Goal: Task Accomplishment & Management: Manage account settings

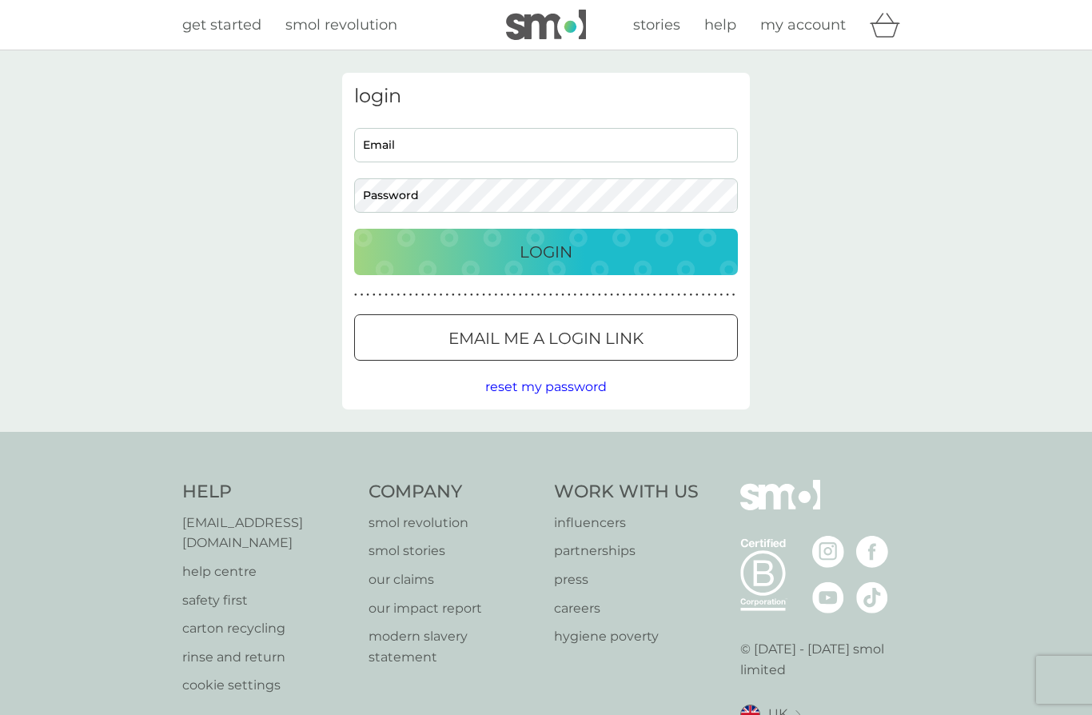
click at [493, 148] on input "Email" at bounding box center [546, 145] width 384 height 34
type input "[PERSON_NAME][EMAIL_ADDRESS][PERSON_NAME][DOMAIN_NAME]"
click at [546, 251] on button "Login" at bounding box center [546, 252] width 384 height 46
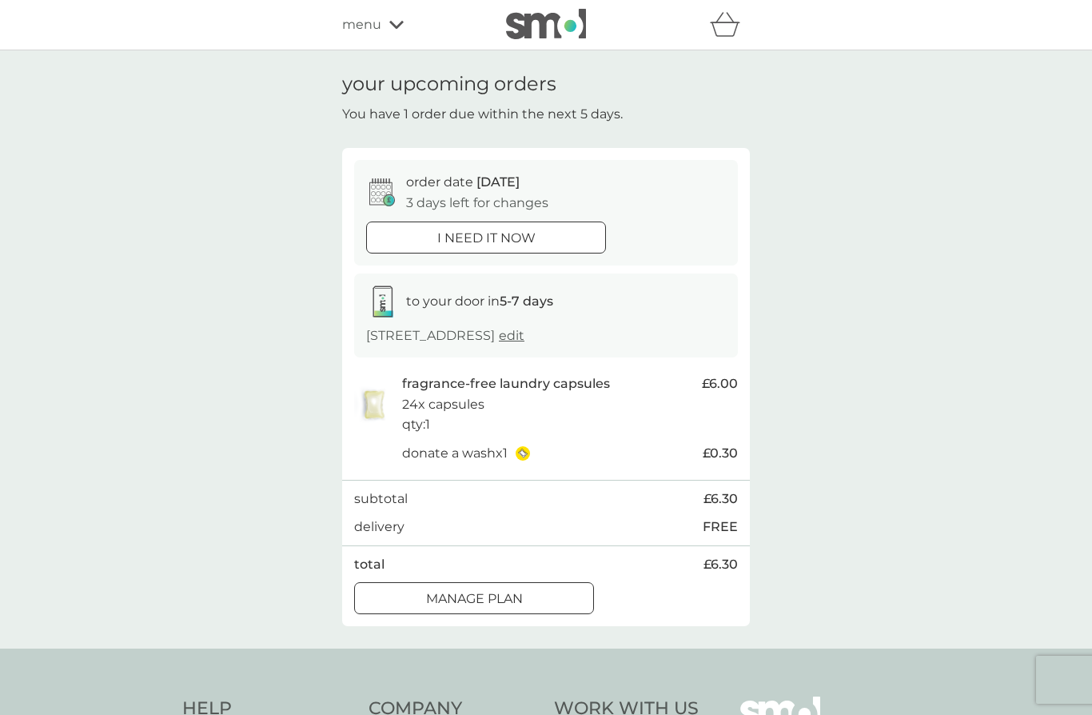
click at [456, 189] on p "order date 12 Sep" at bounding box center [463, 182] width 114 height 21
click at [382, 197] on icon at bounding box center [382, 192] width 26 height 28
click at [520, 193] on p "3 days left for changes" at bounding box center [477, 203] width 142 height 21
click at [486, 592] on div at bounding box center [474, 599] width 58 height 17
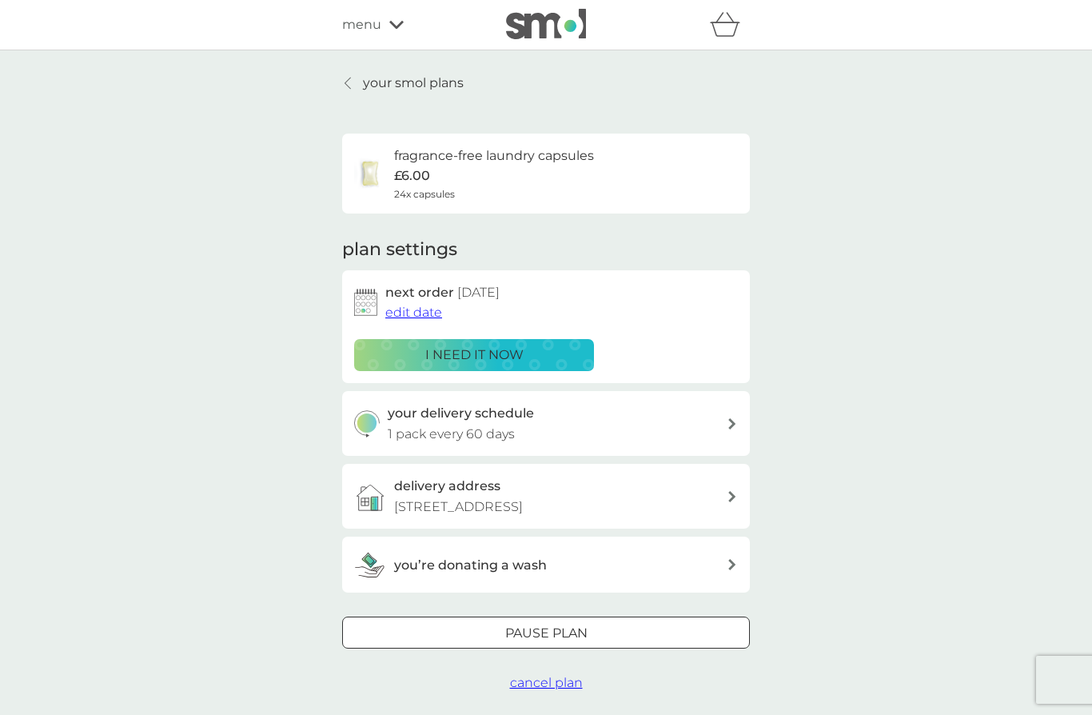
click at [413, 319] on button "edit date" at bounding box center [413, 312] width 57 height 21
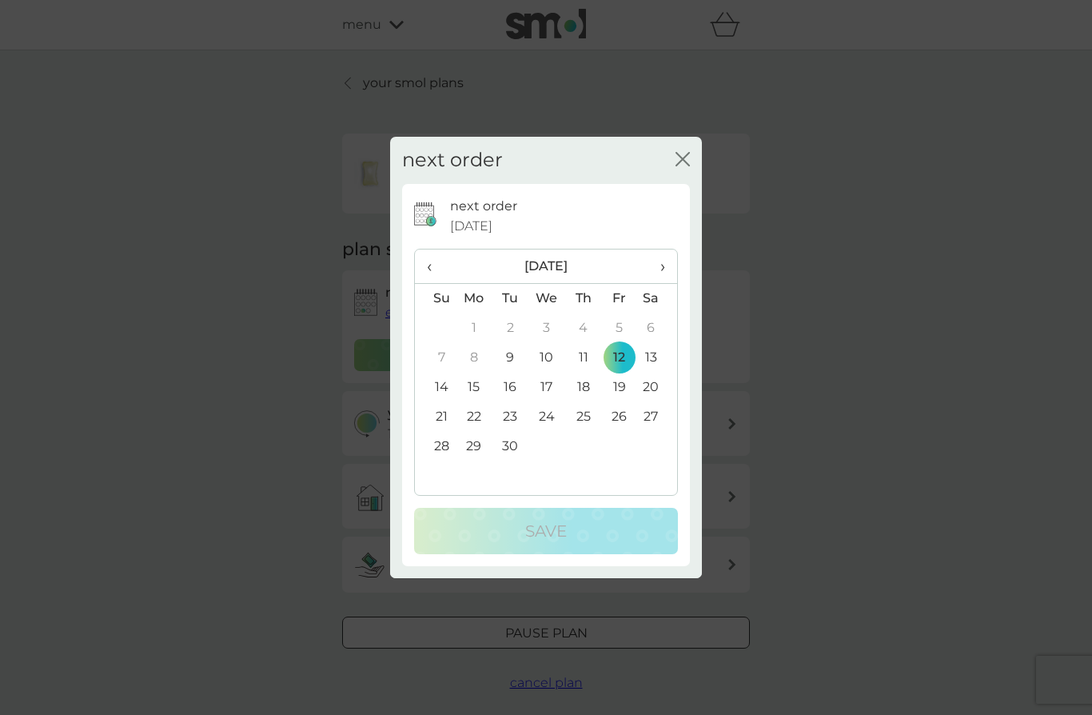
click at [629, 389] on td "19" at bounding box center [619, 388] width 36 height 30
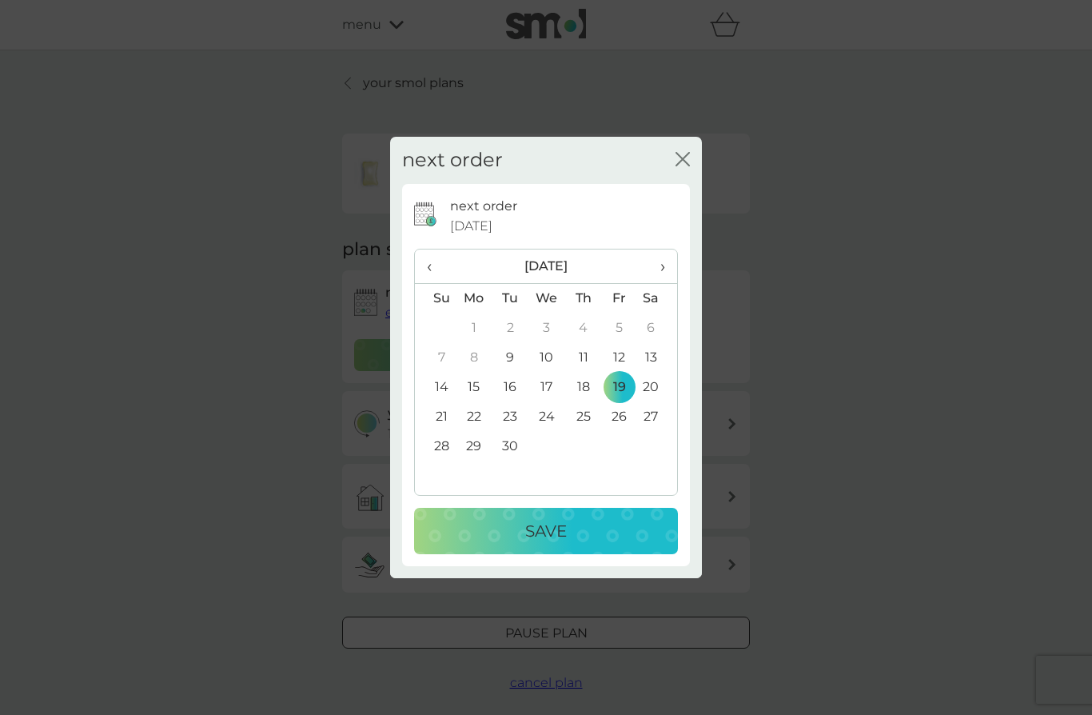
click at [539, 525] on p "Save" at bounding box center [546, 531] width 42 height 26
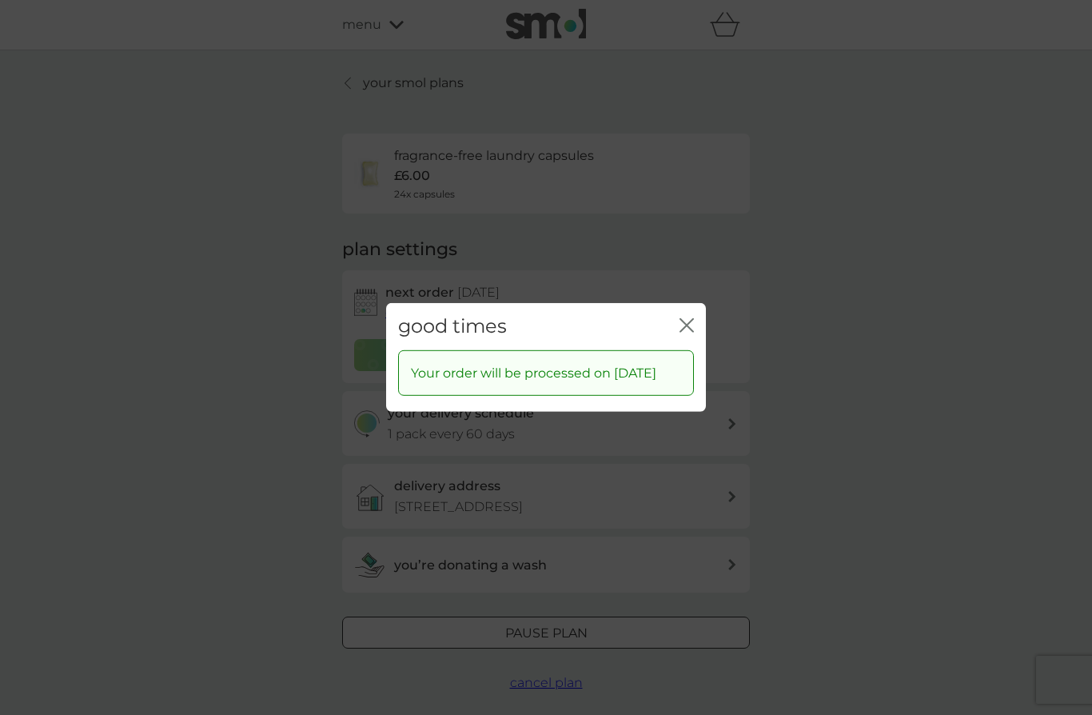
click at [688, 319] on icon "close" at bounding box center [690, 325] width 6 height 13
